Goal: Navigation & Orientation: Find specific page/section

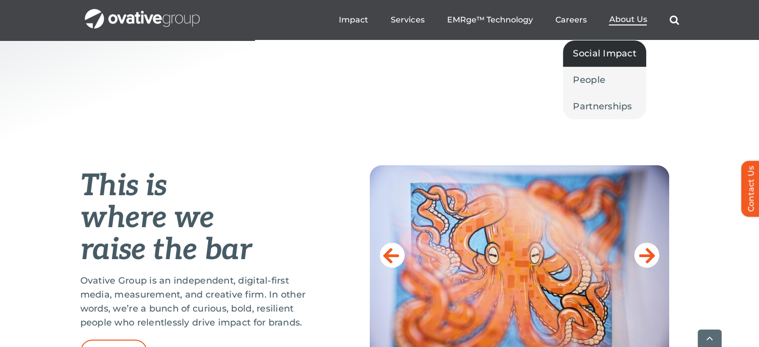
click at [611, 55] on span "Social Impact" at bounding box center [604, 53] width 63 height 14
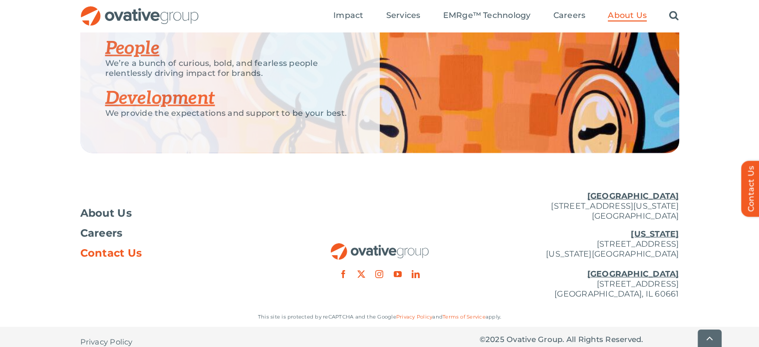
scroll to position [2033, 0]
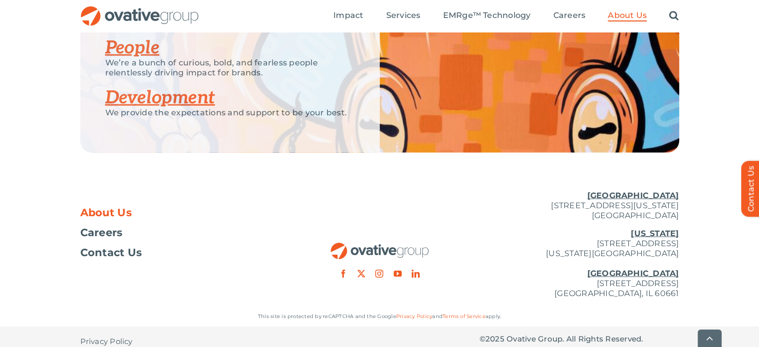
click at [118, 208] on span "About Us" at bounding box center [106, 213] width 52 height 10
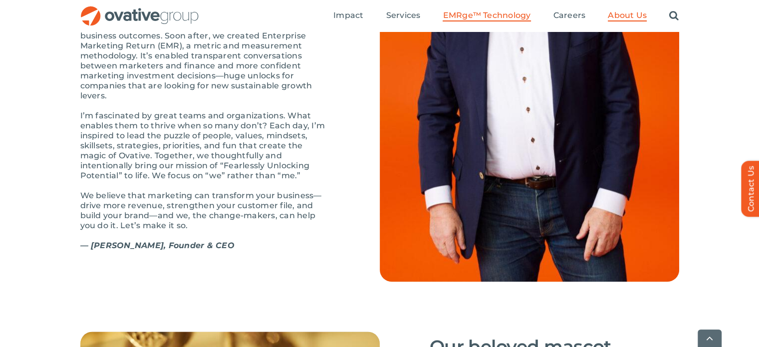
scroll to position [1198, 0]
